Goal: Information Seeking & Learning: Learn about a topic

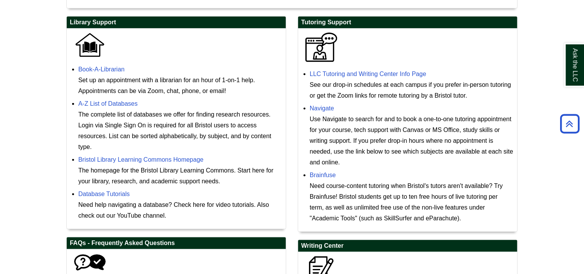
scroll to position [223, 0]
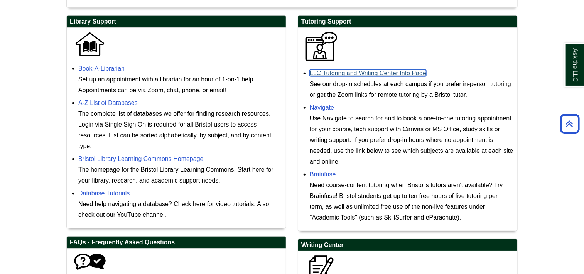
click at [385, 71] on link "LLC Tutoring and Writing Center Info Page" at bounding box center [368, 73] width 117 height 7
click at [368, 73] on link "LLC Tutoring and Writing Center Info Page" at bounding box center [368, 73] width 117 height 7
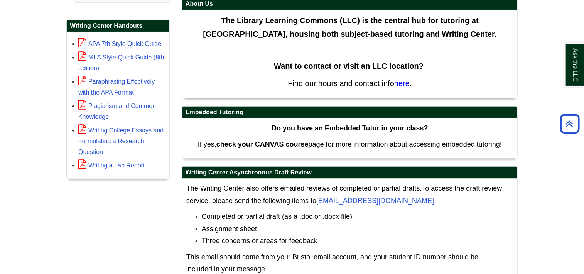
scroll to position [198, 0]
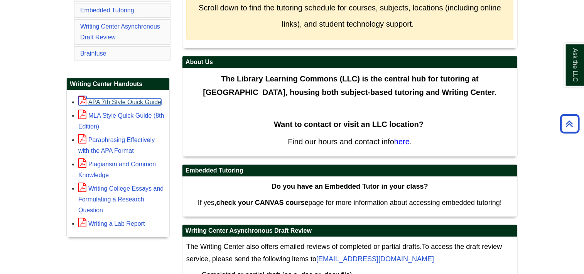
click at [136, 100] on link "APA 7th Style Quick Guide" at bounding box center [119, 102] width 83 height 7
click at [128, 190] on div "Writing College Essays and Formulating a Research Question" at bounding box center [121, 199] width 87 height 33
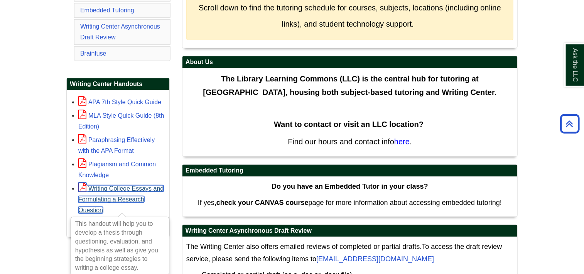
click at [129, 186] on link "Writing College Essays and Formulating a Research Question" at bounding box center [120, 199] width 85 height 28
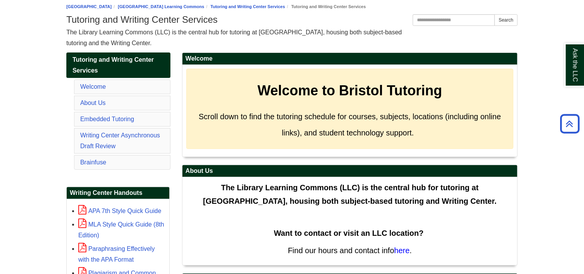
scroll to position [74, 0]
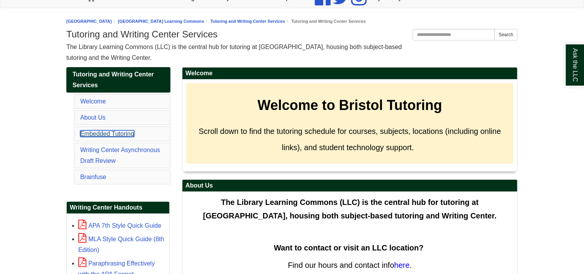
click at [114, 134] on link "Embedded Tutoring" at bounding box center [107, 133] width 54 height 7
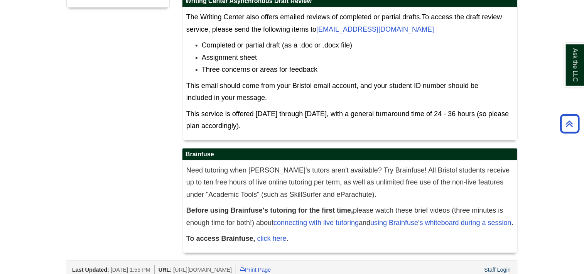
scroll to position [445, 0]
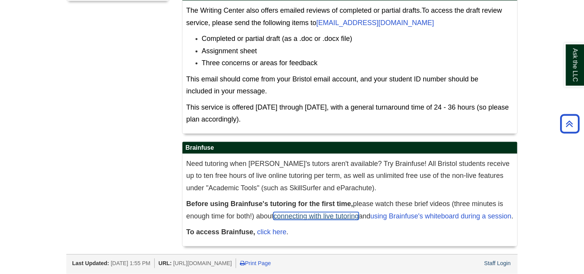
click at [300, 212] on link "connecting with live tutoring" at bounding box center [316, 216] width 85 height 8
click at [268, 235] on link "click here" at bounding box center [271, 232] width 29 height 8
